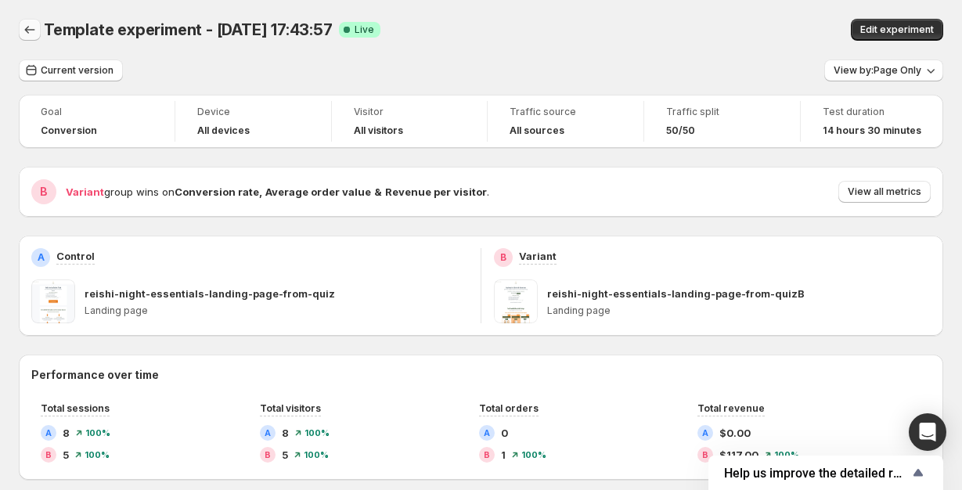
click at [35, 31] on icon "Back" at bounding box center [30, 30] width 16 height 16
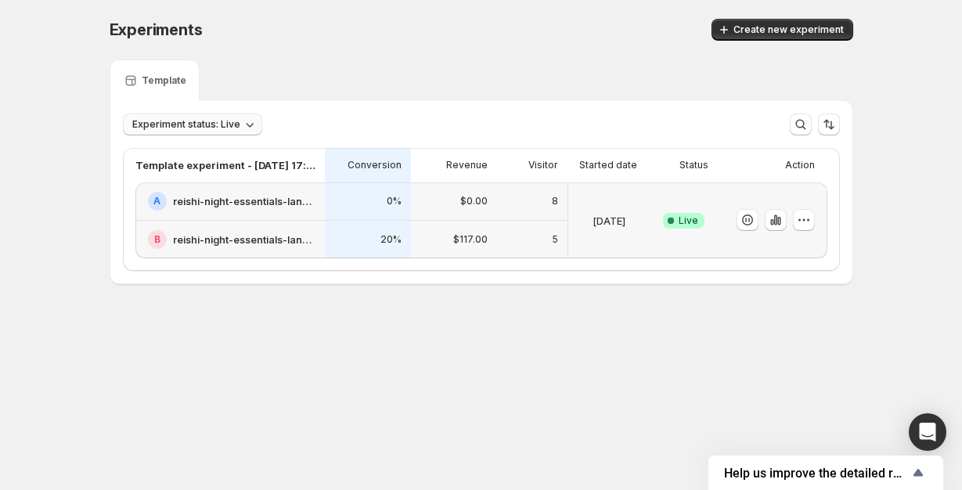
click at [236, 123] on span "Experiment status: Live" at bounding box center [186, 124] width 108 height 13
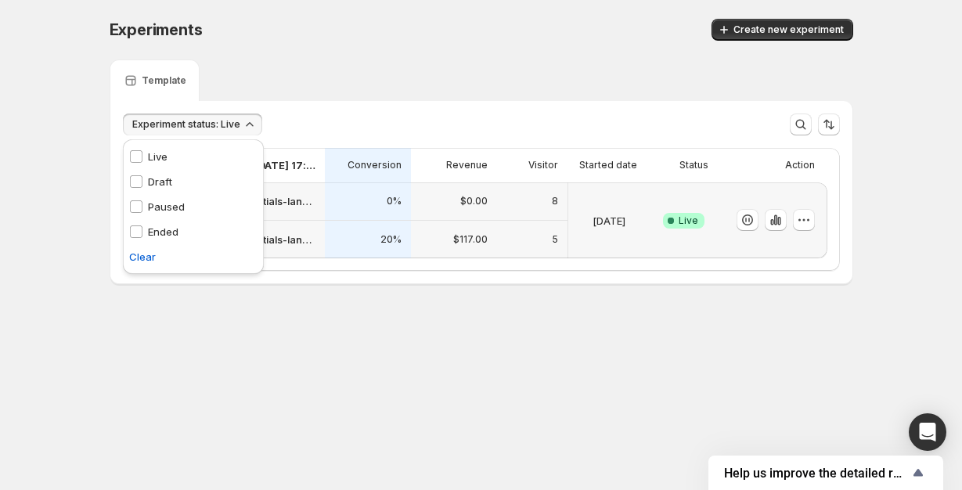
click at [151, 227] on p "Ended" at bounding box center [163, 232] width 31 height 16
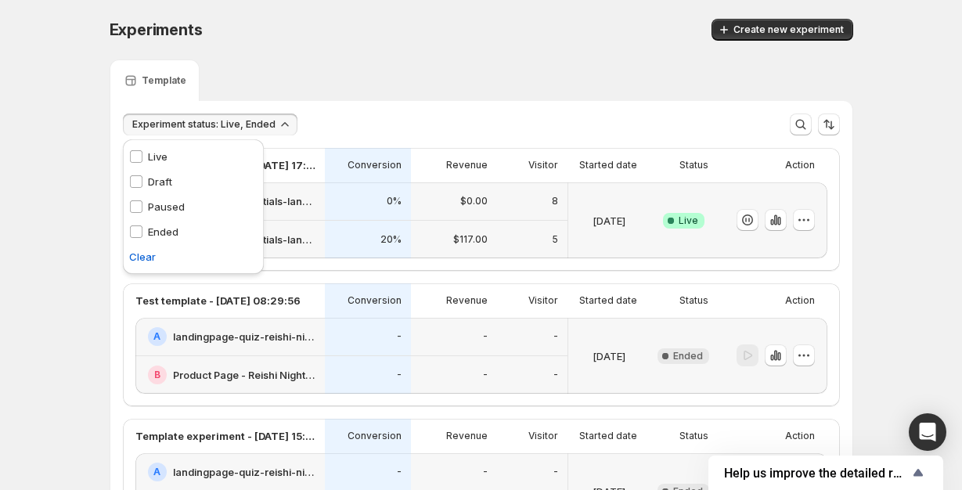
click at [159, 232] on p "Ended" at bounding box center [163, 232] width 31 height 16
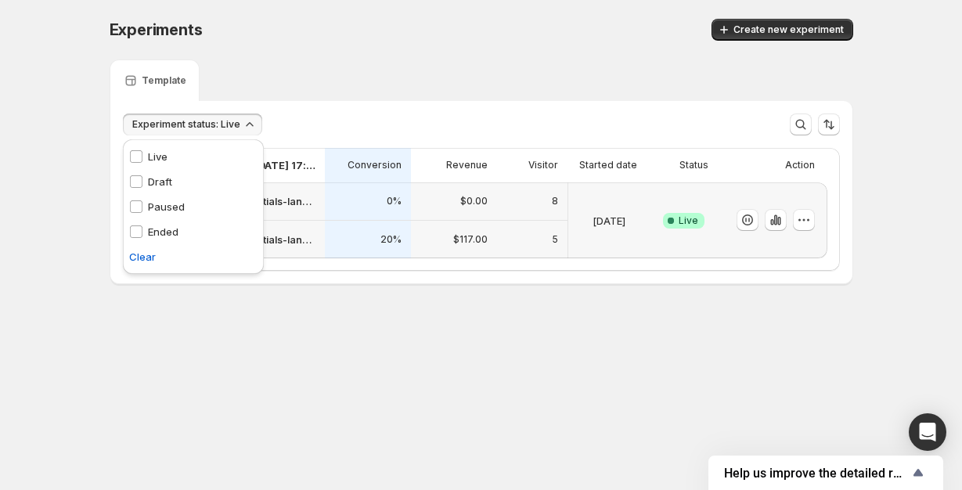
click at [310, 85] on div "Template" at bounding box center [482, 79] width 744 height 41
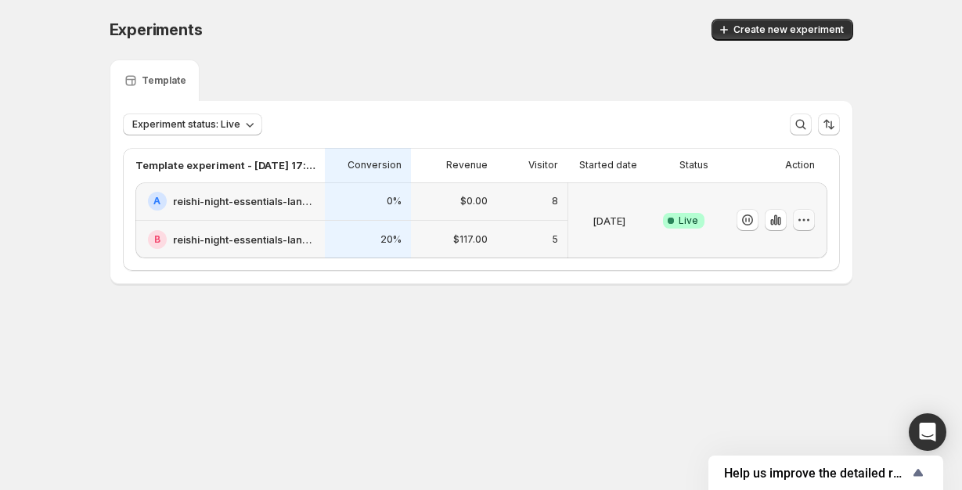
click at [805, 221] on icon "button" at bounding box center [804, 220] width 16 height 16
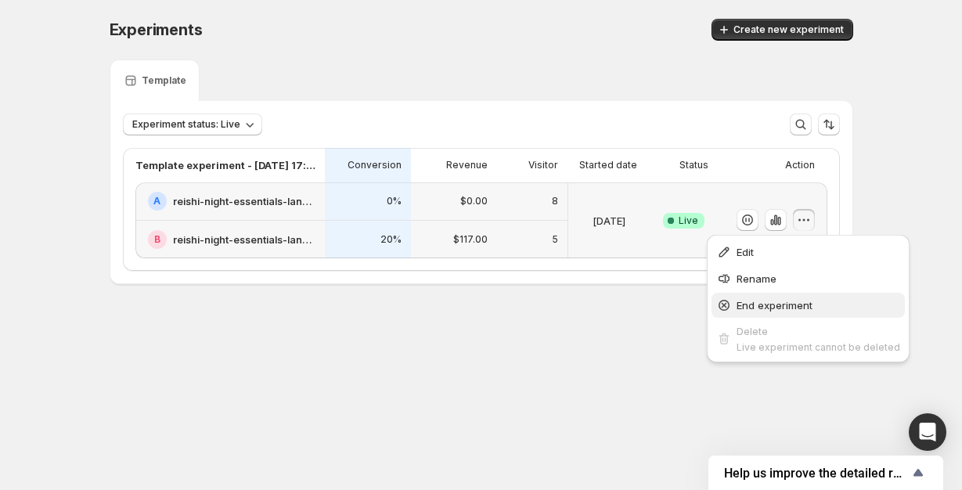
click at [795, 307] on span "End experiment" at bounding box center [775, 305] width 76 height 13
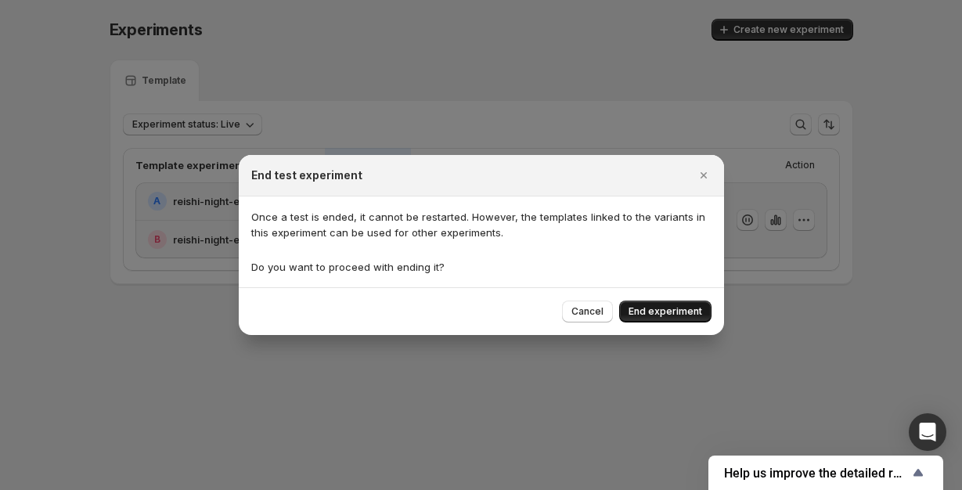
click at [678, 304] on button "End experiment" at bounding box center [665, 312] width 92 height 22
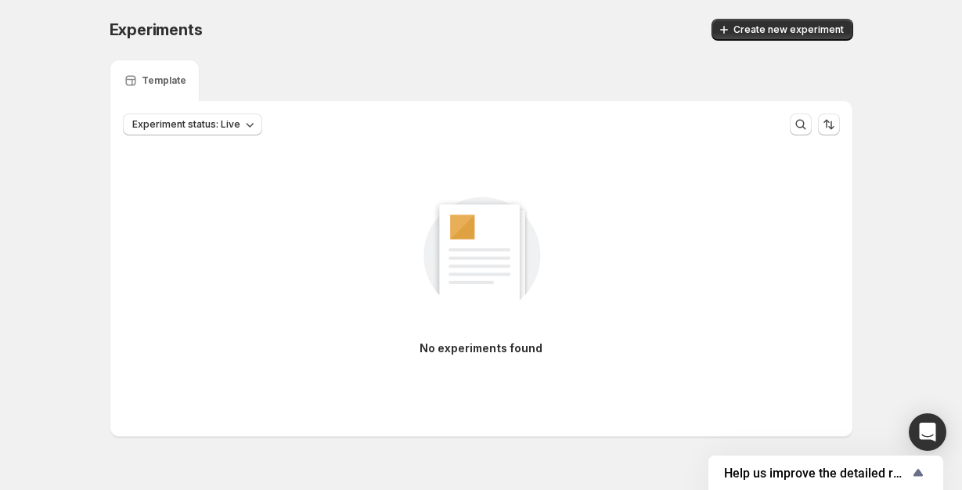
scroll to position [31, 0]
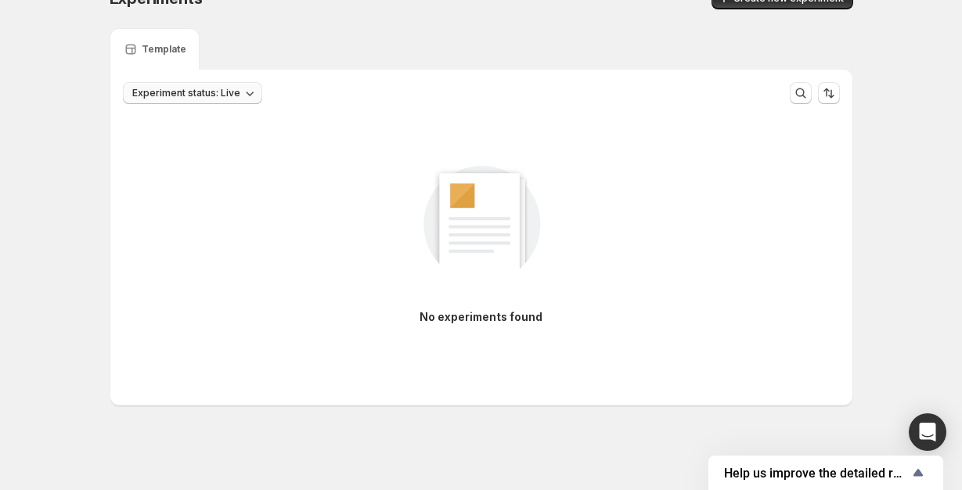
click at [211, 88] on span "Experiment status: Live" at bounding box center [186, 93] width 108 height 13
click at [173, 199] on p "Ended" at bounding box center [163, 201] width 31 height 16
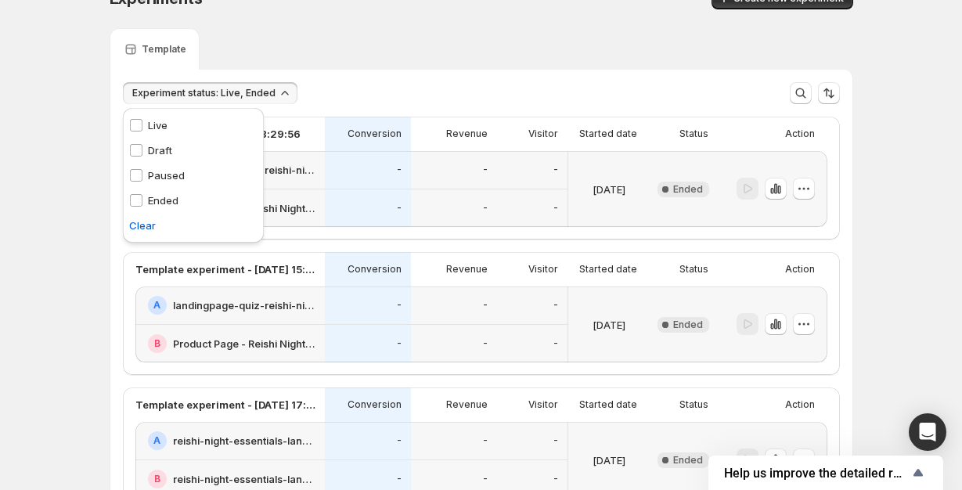
click at [405, 74] on div "Experiment status: Live, Ended More views More views Create new view" at bounding box center [481, 87] width 742 height 34
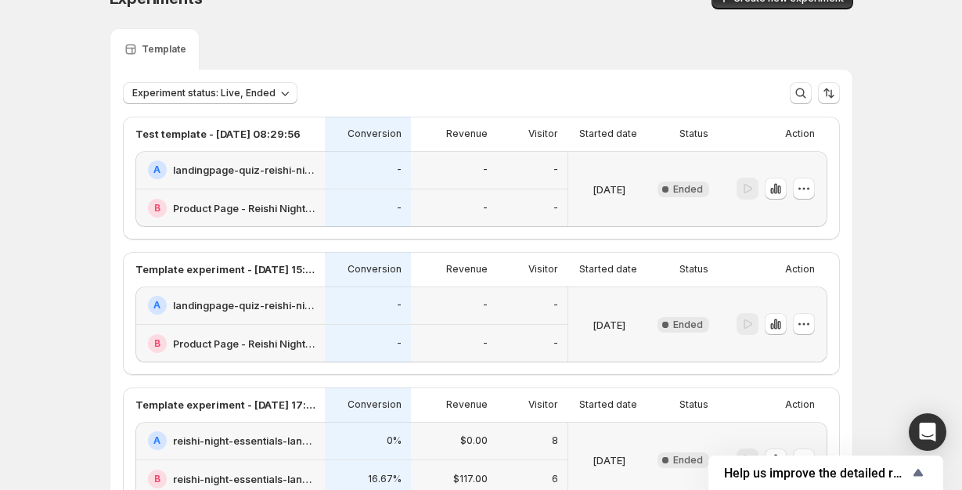
click at [259, 203] on h2 "Product Page - Reishi Night Essentials" at bounding box center [244, 208] width 142 height 16
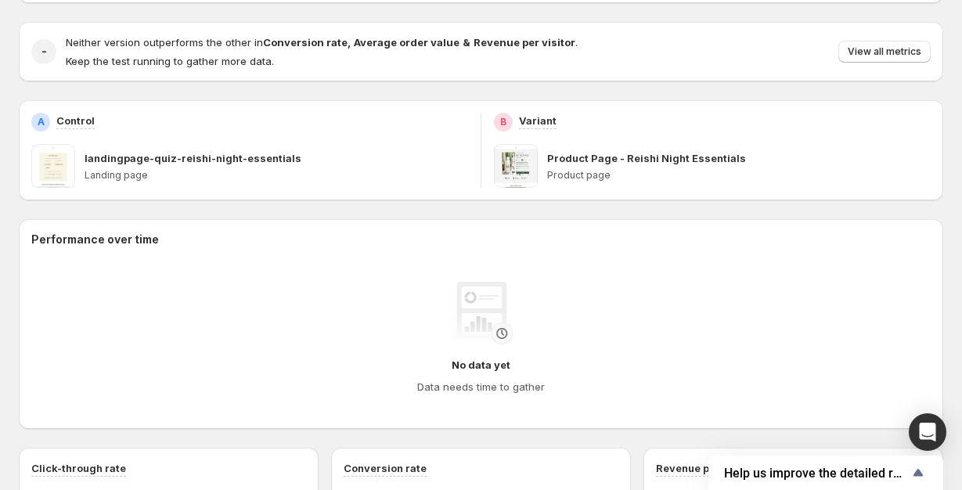
scroll to position [177, 0]
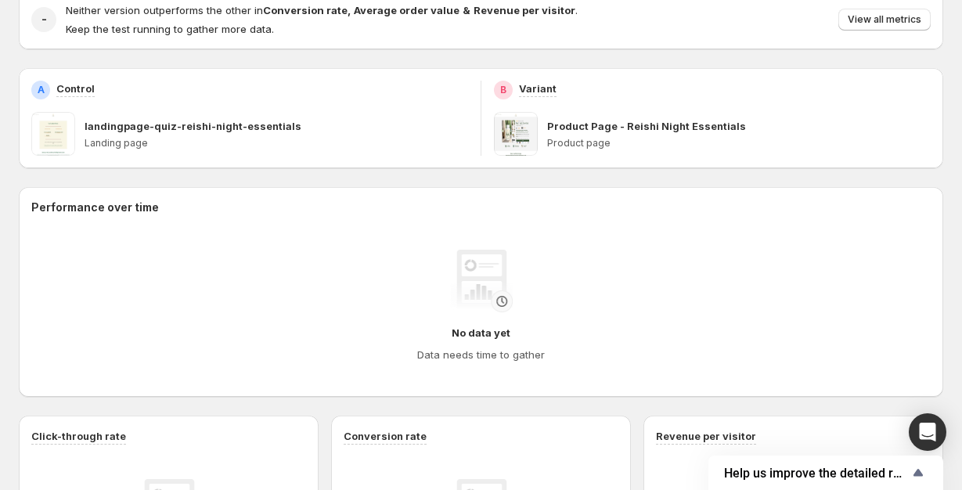
click at [569, 142] on p "Product page" at bounding box center [739, 143] width 384 height 13
